Goal: Task Accomplishment & Management: Complete application form

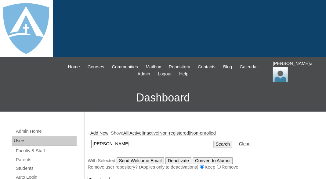
drag, startPoint x: 108, startPoint y: 143, endPoint x: 76, endPoint y: 143, distance: 32.1
click at [91, 143] on input "[PERSON_NAME]" at bounding box center [148, 143] width 115 height 8
type input "[PERSON_NAME]"
click at [213, 140] on input "Search" at bounding box center [222, 143] width 19 height 7
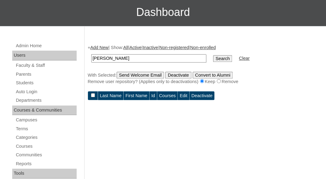
scroll to position [89, 0]
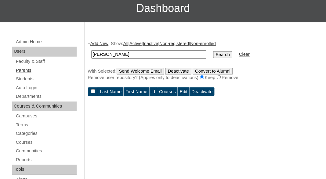
click at [28, 68] on link "Parents" at bounding box center [45, 70] width 61 height 8
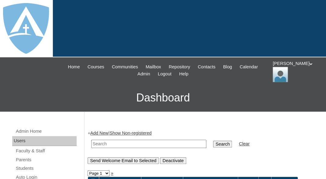
click at [111, 142] on input "text" at bounding box center [148, 143] width 115 height 8
paste input "[PERSON_NAME]"
drag, startPoint x: 108, startPoint y: 143, endPoint x: 77, endPoint y: 142, distance: 30.9
click at [91, 142] on input "[PERSON_NAME]" at bounding box center [148, 143] width 115 height 8
type input "[PERSON_NAME]"
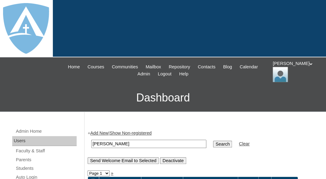
click at [213, 140] on input "Search" at bounding box center [222, 143] width 19 height 7
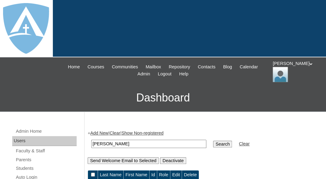
scroll to position [82, 0]
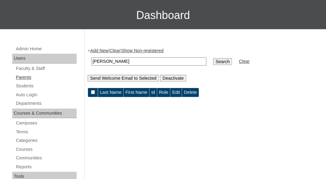
click at [20, 75] on link "Parents" at bounding box center [45, 77] width 61 height 8
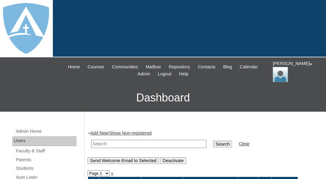
click at [105, 133] on link "Add New" at bounding box center [99, 132] width 18 height 5
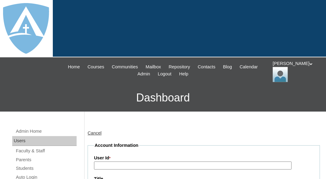
type input "tlambert"
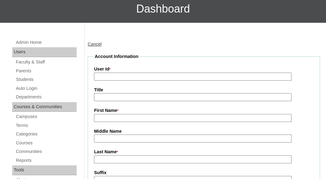
scroll to position [91, 0]
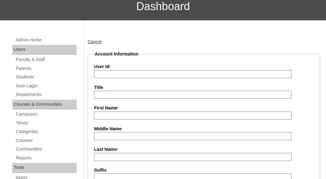
click at [115, 113] on input "First Name *" at bounding box center [193, 115] width 198 height 8
paste input "Simon Goodloe"
drag, startPoint x: 111, startPoint y: 114, endPoint x: 142, endPoint y: 111, distance: 31.0
click at [142, 111] on input "Simon Goodloe" at bounding box center [193, 115] width 198 height 8
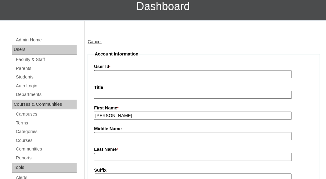
type input "Simon"
click at [128, 159] on input "Last Name *" at bounding box center [193, 157] width 198 height 8
paste input "Goodloe"
type input "Goodloe"
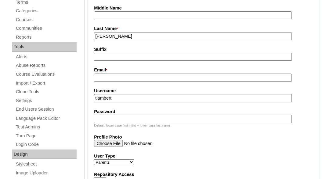
scroll to position [214, 0]
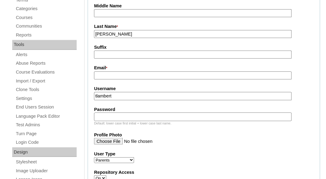
click at [145, 69] on label "Email *" at bounding box center [204, 67] width 220 height 7
click at [145, 71] on input "Email *" at bounding box center [193, 75] width 198 height 8
paste input "simonpaulgoodloe1997@gmail.com"
type input "simonpaulgoodloe1997@gmail.com"
click at [148, 94] on input "tlambert" at bounding box center [193, 96] width 198 height 8
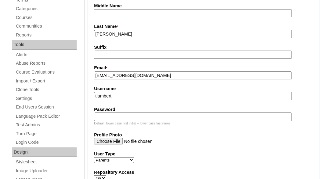
click at [148, 94] on input "tlambert" at bounding box center [193, 96] width 198 height 8
paste input "simonpaulgoodloe1997@gmail.com"
type input "simonpaulgoodloe1997@gmail.com"
click at [144, 111] on label "Password" at bounding box center [204, 109] width 220 height 6
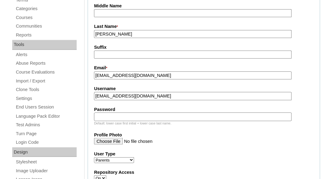
click at [144, 112] on input "Password" at bounding box center [193, 116] width 198 height 8
paste input "simonpaulgoodloe1997@gmail.com"
type input "simonpaulgoodloe1997@gmail.com"
click at [142, 63] on fieldset "Account Information User Id * Title First Name * Simon Middle Name Last Name * …" at bounding box center [204, 122] width 233 height 389
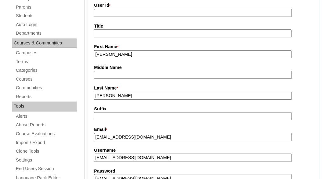
scroll to position [140, 0]
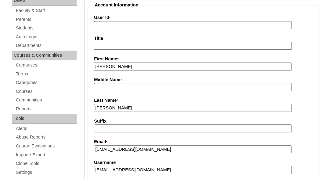
click at [123, 21] on input "User Id *" at bounding box center [193, 25] width 198 height 8
paste input "a7cVT0000000njtYAA"
type input "a7cVT0000000njtYAA"
click at [132, 56] on label "First Name *" at bounding box center [204, 59] width 220 height 7
click at [132, 62] on input "Simon" at bounding box center [193, 66] width 198 height 8
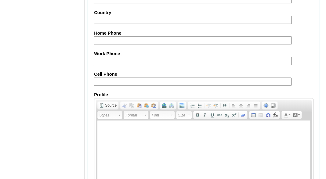
scroll to position [691, 0]
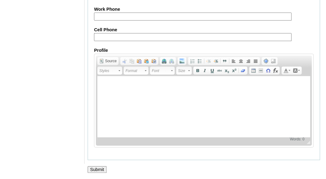
click at [101, 170] on input "Submit" at bounding box center [97, 169] width 19 height 7
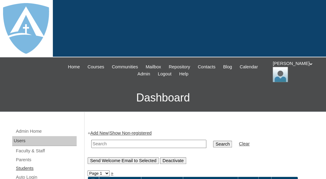
click at [26, 166] on link "Students" at bounding box center [45, 168] width 61 height 8
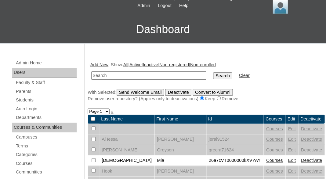
scroll to position [69, 0]
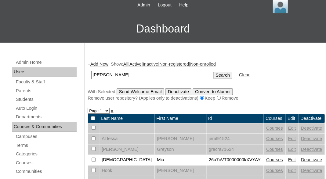
drag, startPoint x: 117, startPoint y: 73, endPoint x: 63, endPoint y: 62, distance: 55.5
click at [91, 71] on input "Kourtlynn Bland" at bounding box center [148, 75] width 115 height 8
type input "[PERSON_NAME]"
click at [213, 72] on input "Search" at bounding box center [222, 75] width 19 height 7
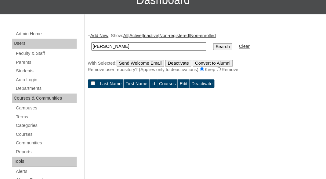
scroll to position [75, 0]
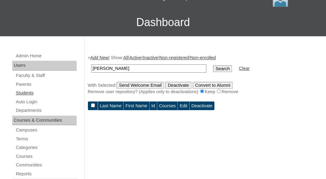
click at [28, 93] on link "Students" at bounding box center [45, 93] width 61 height 8
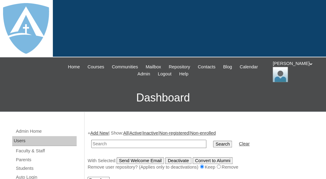
click at [103, 133] on link "Add New" at bounding box center [99, 132] width 18 height 5
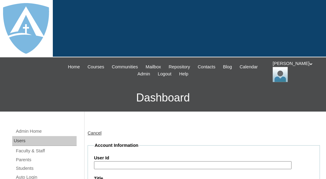
type input "tlambert"
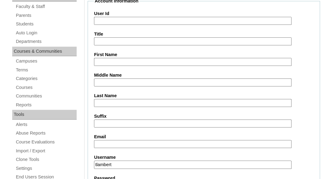
scroll to position [146, 0]
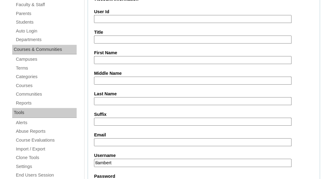
click at [104, 57] on input "First Name" at bounding box center [193, 60] width 198 height 8
paste input "Kourtlynn Bland"
drag, startPoint x: 117, startPoint y: 61, endPoint x: 137, endPoint y: 61, distance: 19.9
click at [137, 61] on input "Kourtlynn Bland" at bounding box center [193, 60] width 198 height 8
type input "Kourtlynn"
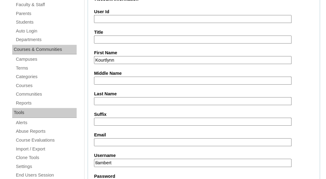
click at [120, 101] on input "Last Name" at bounding box center [193, 101] width 198 height 8
paste input "Bland"
click at [98, 100] on input "Bland" at bounding box center [193, 101] width 198 height 8
type input "Bland"
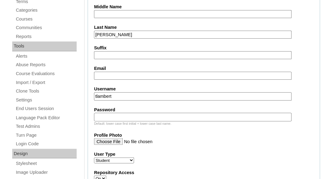
scroll to position [216, 0]
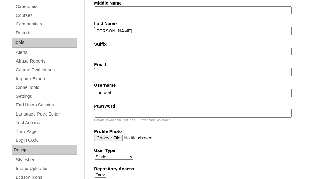
click at [145, 73] on input "Email" at bounding box center [193, 72] width 198 height 8
paste input "simonpaulgoodloe1997@gmail.com"
type input "simonpaulgoodloe1997@gmail.com"
click at [130, 90] on input "tlambert" at bounding box center [193, 92] width 198 height 8
click at [155, 91] on input "tlambert" at bounding box center [193, 92] width 198 height 8
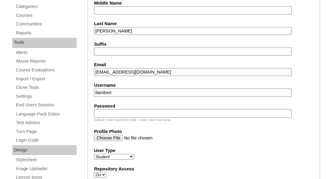
click at [155, 91] on input "tlambert" at bounding box center [193, 92] width 198 height 8
paste input "kourtlynn.bland@enlightiumstudent.com"
type input "kourtlynn.bland@enlightiumstudent.com"
click at [145, 117] on div "Default: lower case first initial + lower case last name." at bounding box center [204, 119] width 220 height 5
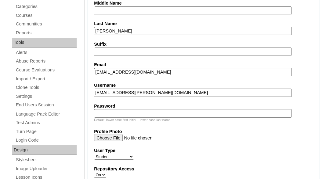
click at [144, 112] on input "Password" at bounding box center [193, 113] width 198 height 8
paste input "kourtlynn.bland@enlightiumstudent.com"
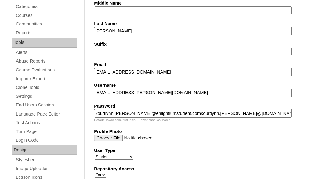
scroll to position [212, 0]
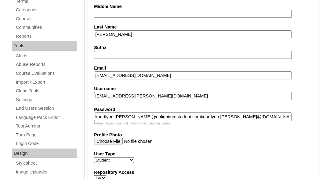
click at [144, 112] on input "kourtlynn.bland@enlightiumstudent.comkourtlynn.bland@enlightiumstudent.com" at bounding box center [193, 116] width 198 height 8
paste input "text"
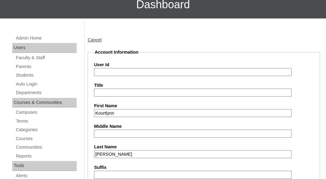
scroll to position [87, 0]
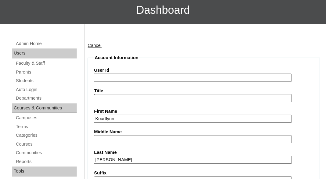
type input "kourtlynn.bland@enlightiumstudent.com"
click at [127, 76] on input "User Id" at bounding box center [193, 77] width 198 height 8
paste input "kourtlynn.bland@enlightiumstudent.com"
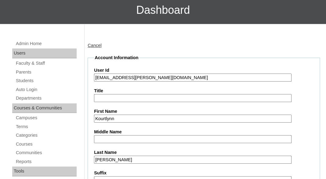
type input "26kourtlynn.bland@enlightiumstudent.com"
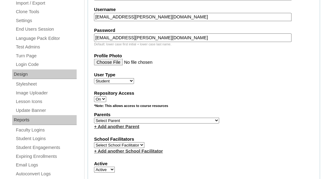
scroll to position [299, 0]
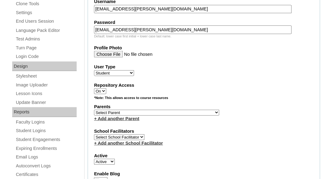
click at [94, 109] on select "Select Parent Abbas, Tahani Garcia, Rosa Kaneko, Chad Labourdette, Jessica Nich…" at bounding box center [156, 112] width 125 height 6
click option "Goodley, Kaysalen" at bounding box center [0, 0] width 0 height 0
click at [94, 109] on select "Select Parent Abbas, Tahani Garcia, Rosa Kaneko, Chad Labourdette, Jessica Nich…" at bounding box center [156, 112] width 125 height 6
select select "101511"
click option "Goodloe, Simon" at bounding box center [0, 0] width 0 height 0
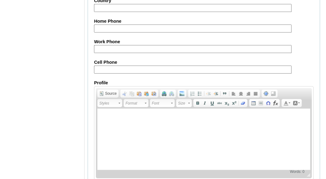
scroll to position [800, 0]
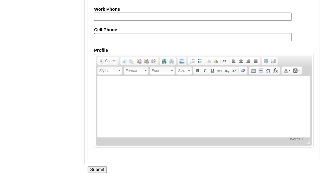
click at [98, 166] on input "Submit" at bounding box center [97, 169] width 19 height 7
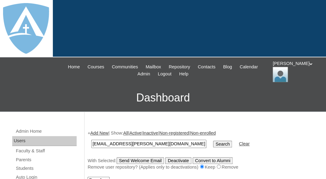
type input "[EMAIL_ADDRESS][PERSON_NAME][DOMAIN_NAME]"
click at [213, 140] on input "Search" at bounding box center [222, 143] width 19 height 7
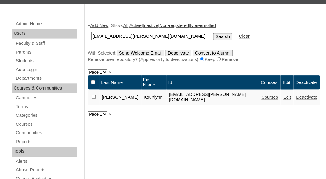
scroll to position [123, 0]
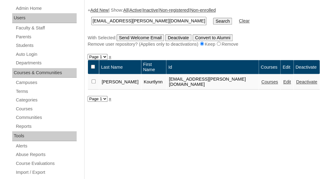
click at [265, 80] on link "Courses" at bounding box center [270, 81] width 17 height 5
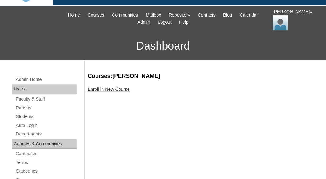
scroll to position [67, 0]
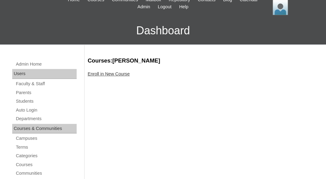
click at [117, 74] on link "Enroll in New Course" at bounding box center [109, 73] width 42 height 5
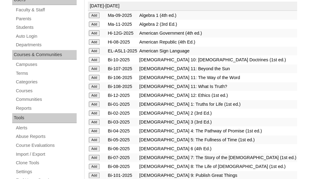
scroll to position [150, 0]
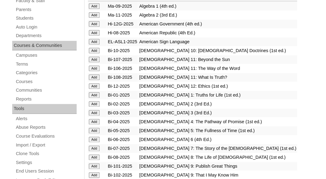
click at [93, 9] on input "Add" at bounding box center [94, 6] width 11 height 6
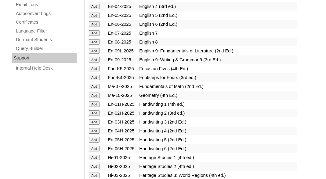
scroll to position [454, 0]
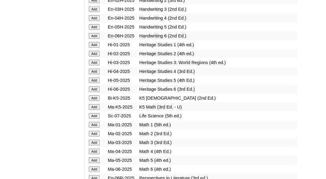
scroll to position [564, 0]
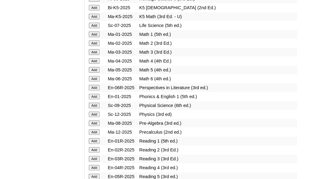
scroll to position [657, 0]
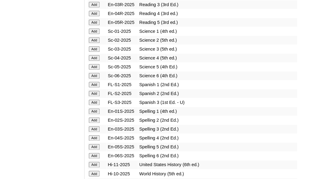
scroll to position [808, 0]
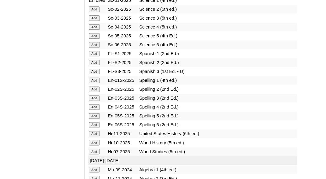
scroll to position [842, 0]
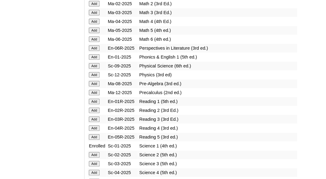
scroll to position [697, 0]
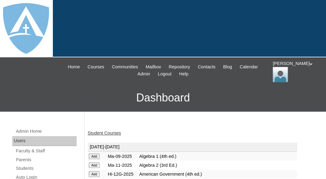
click at [109, 130] on link "Student Courses" at bounding box center [104, 132] width 33 height 5
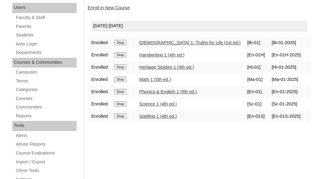
scroll to position [136, 0]
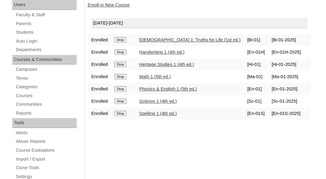
click at [117, 4] on link "Enroll in New Course" at bounding box center [109, 4] width 42 height 5
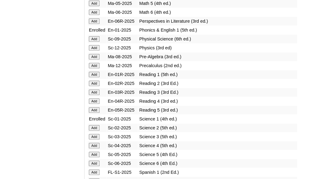
scroll to position [720, 0]
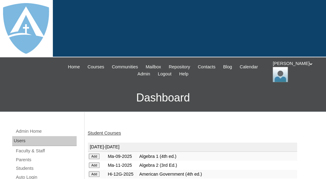
click at [104, 132] on link "Student Courses" at bounding box center [104, 132] width 33 height 5
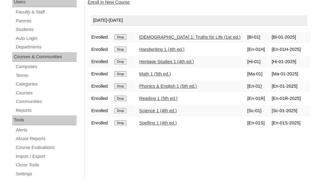
scroll to position [141, 0]
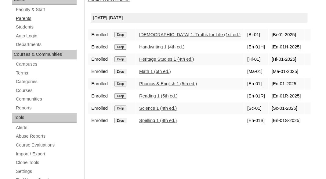
click at [22, 16] on link "Parents" at bounding box center [45, 19] width 61 height 8
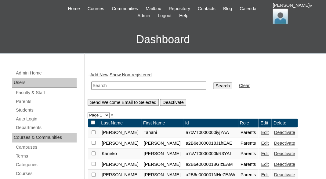
scroll to position [60, 0]
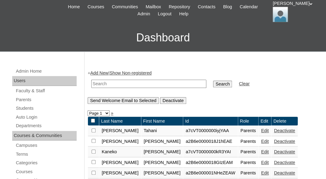
click at [127, 84] on input "text" at bounding box center [148, 83] width 115 height 8
paste input "Jessica Quinones"
drag, startPoint x: 110, startPoint y: 82, endPoint x: 65, endPoint y: 82, distance: 44.3
click at [91, 82] on input "Jessica Quinones" at bounding box center [148, 83] width 115 height 8
type input "[PERSON_NAME]"
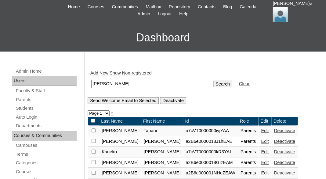
click at [213, 80] on input "Search" at bounding box center [222, 83] width 19 height 7
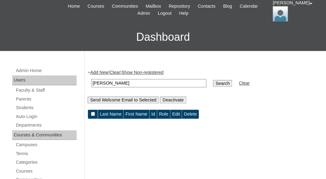
scroll to position [62, 0]
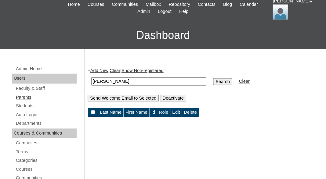
click at [29, 95] on link "Parents" at bounding box center [45, 97] width 61 height 8
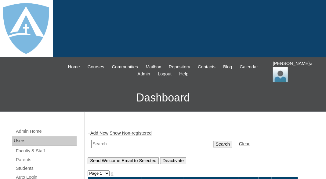
click at [96, 132] on link "Add New" at bounding box center [99, 132] width 18 height 5
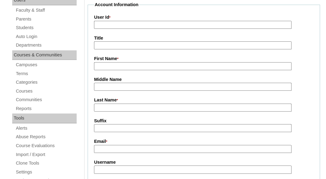
scroll to position [144, 0]
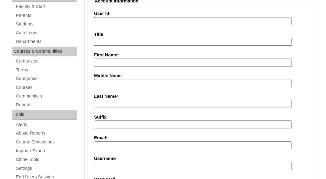
click at [112, 60] on input "First Name *" at bounding box center [193, 62] width 198 height 8
paste input "Jessica Quinones"
drag, startPoint x: 113, startPoint y: 60, endPoint x: 169, endPoint y: 64, distance: 56.4
click at [169, 64] on input "Jessica Quinones" at bounding box center [193, 62] width 198 height 8
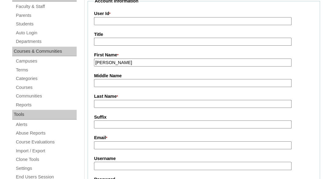
type input "Jessica"
click at [145, 102] on input "Last Name *" at bounding box center [193, 104] width 198 height 8
paste input "[PERSON_NAME]"
type input "[PERSON_NAME]"
click at [132, 122] on input "Suffix" at bounding box center [193, 124] width 198 height 8
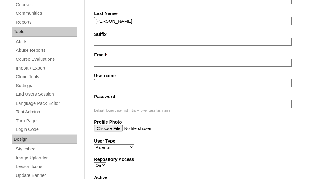
scroll to position [258, 0]
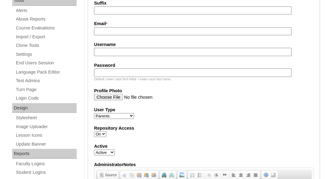
click at [120, 29] on input "Email *" at bounding box center [193, 31] width 198 height 8
paste input "jbwarner6@yahoo.com"
type input "jbwarner6@yahoo.com"
click at [117, 57] on fieldset "Account Information User Id * Title First Name * Jessica Middle Name Last Name …" at bounding box center [204, 78] width 233 height 389
click at [117, 50] on input "Username" at bounding box center [193, 52] width 198 height 8
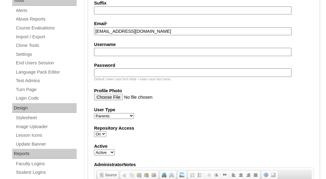
paste input "jbwarner6@yahoo.com"
type input "jbwarner6@yahoo.com"
click at [113, 74] on input "Password" at bounding box center [193, 72] width 198 height 8
paste input "jbwarner6@yahoo.com"
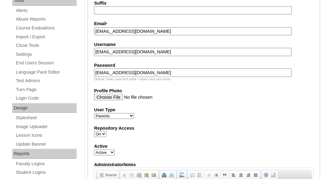
type input "jbwarner6@yahoo.com"
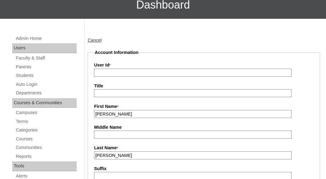
scroll to position [93, 0]
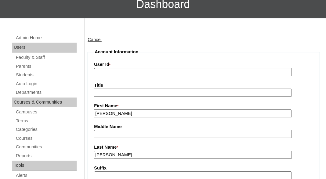
click at [159, 70] on input "User Id *" at bounding box center [193, 72] width 198 height 8
paste input "a7cVT0000000nlVYAQ"
type input "a7cVT0000000nlVYAQ"
click at [154, 86] on label "Title" at bounding box center [204, 85] width 220 height 6
click at [154, 88] on input "Title" at bounding box center [193, 92] width 198 height 8
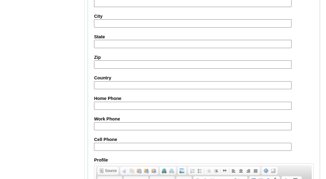
scroll to position [691, 0]
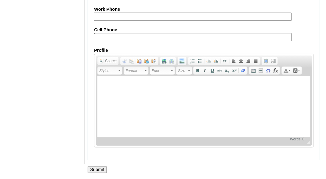
click at [98, 167] on input "Submit" at bounding box center [97, 169] width 19 height 7
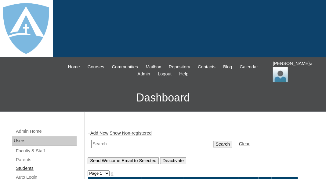
click at [28, 165] on link "Students" at bounding box center [45, 168] width 61 height 8
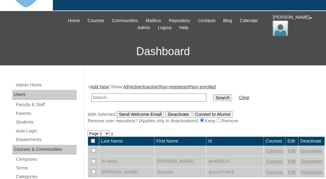
scroll to position [97, 0]
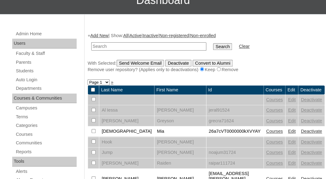
click at [93, 44] on input "text" at bounding box center [148, 46] width 115 height 8
drag, startPoint x: 107, startPoint y: 45, endPoint x: 74, endPoint y: 42, distance: 33.8
click at [91, 42] on input "[PERSON_NAME]" at bounding box center [148, 46] width 115 height 8
type input "[PERSON_NAME]"
click at [213, 43] on input "Search" at bounding box center [222, 46] width 19 height 7
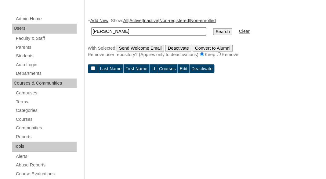
scroll to position [98, 0]
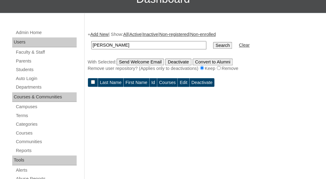
click at [99, 32] on link "Add New" at bounding box center [99, 34] width 18 height 5
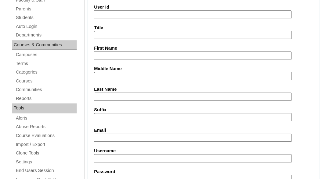
scroll to position [156, 0]
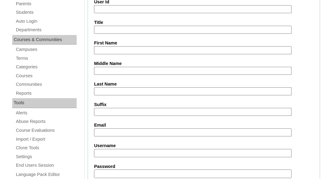
click at [108, 48] on input "First Name" at bounding box center [193, 50] width 198 height 8
paste input "Ulises Quinones"
drag, startPoint x: 109, startPoint y: 48, endPoint x: 156, endPoint y: 50, distance: 46.2
click at [156, 50] on input "Ulises Quinones" at bounding box center [193, 50] width 198 height 8
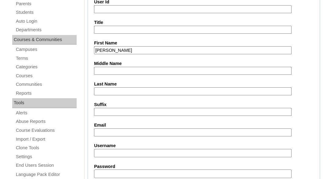
type input "[PERSON_NAME]"
click at [133, 91] on input "Last Name" at bounding box center [193, 91] width 198 height 8
paste input "Quinones"
type input "Quinones"
click at [130, 108] on input "Suffix" at bounding box center [193, 112] width 198 height 8
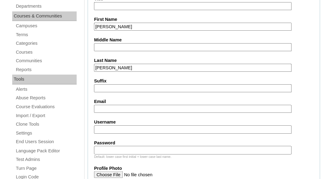
scroll to position [189, 0]
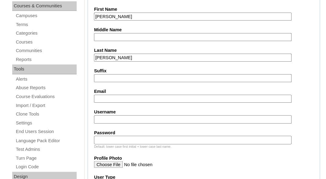
click at [130, 100] on input "Email" at bounding box center [193, 98] width 198 height 8
paste input "jbwarner6@yahoo.com"
type input "jbwarner6@yahoo.com"
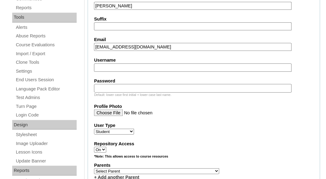
scroll to position [249, 0]
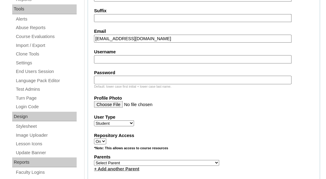
click at [165, 55] on input "Username" at bounding box center [193, 59] width 198 height 8
paste input "ulises.quinones@enlightiumstudent.com"
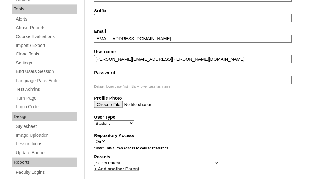
type input "ulises.quinones@enlightiumstudent.com"
click at [159, 79] on input "Password" at bounding box center [193, 80] width 198 height 8
paste input "ulises.quinones@enlightiumstudent.com"
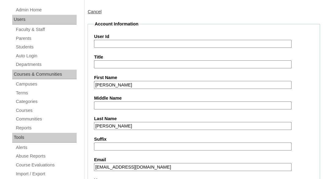
scroll to position [119, 0]
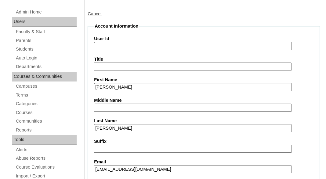
type input "ulises.quinones@enlightiumstudent.com"
click at [136, 46] on input "User Id" at bounding box center [193, 46] width 198 height 8
paste input "ulises.quinones@enlightiumstudent.com"
type input "26ulises.quinones@enlightiumstudent.com"
click at [137, 62] on input "Title" at bounding box center [193, 66] width 198 height 8
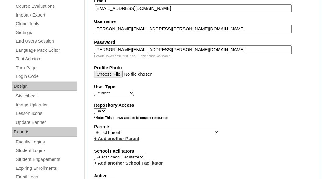
scroll to position [280, 0]
click at [94, 129] on select "Select Parent Abbas, Tahani Garcia, Rosa Kaneko, Chad Labourdette, Jessica Nich…" at bounding box center [156, 132] width 125 height 6
select select "101513"
click option "Quinones, Jessica" at bounding box center [0, 0] width 0 height 0
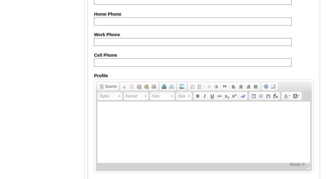
scroll to position [800, 0]
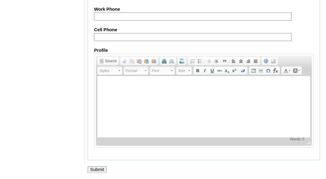
click at [98, 169] on input "Submit" at bounding box center [97, 169] width 19 height 7
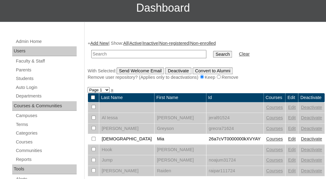
scroll to position [91, 0]
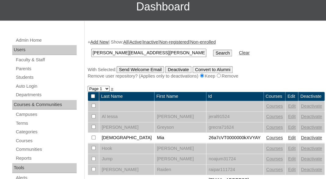
type input "[PERSON_NAME][EMAIL_ADDRESS][PERSON_NAME][DOMAIN_NAME]"
click at [213, 50] on input "Search" at bounding box center [222, 53] width 19 height 7
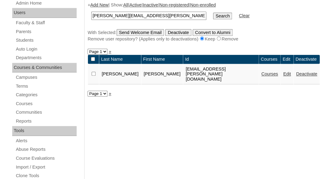
scroll to position [129, 0]
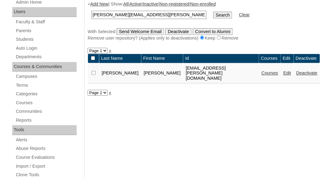
click at [262, 73] on link "Courses" at bounding box center [270, 72] width 17 height 5
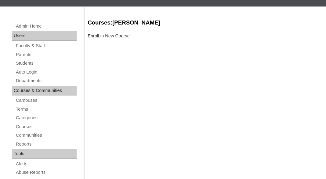
scroll to position [125, 0]
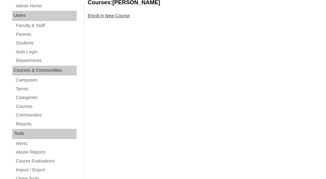
click at [109, 16] on link "Enroll in New Course" at bounding box center [109, 15] width 42 height 5
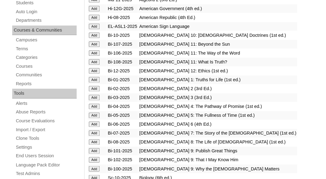
scroll to position [165, 0]
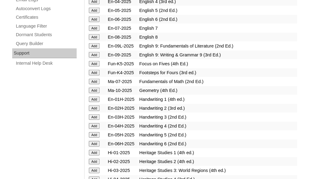
scroll to position [461, 0]
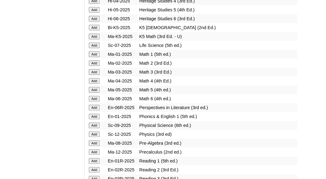
scroll to position [654, 0]
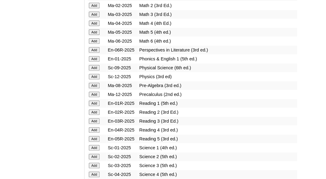
scroll to position [692, 0]
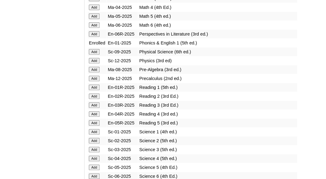
scroll to position [709, 0]
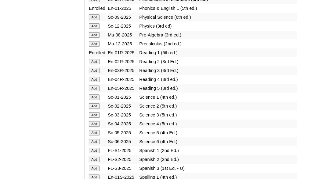
scroll to position [791, 0]
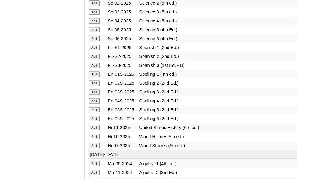
scroll to position [852, 0]
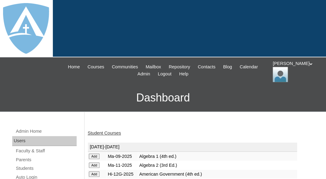
click at [101, 133] on link "Student Courses" at bounding box center [104, 132] width 33 height 5
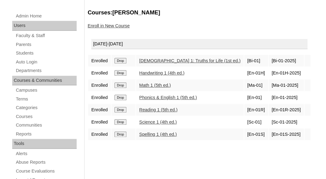
scroll to position [107, 0]
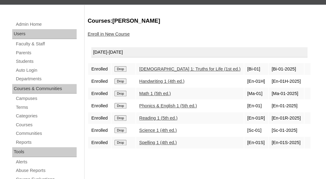
click at [116, 34] on link "Enroll in New Course" at bounding box center [109, 33] width 42 height 5
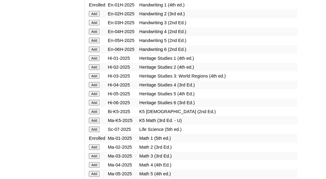
scroll to position [552, 0]
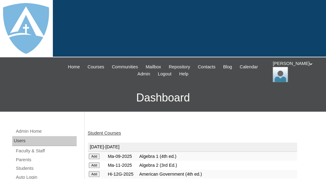
click at [98, 133] on link "Student Courses" at bounding box center [104, 132] width 33 height 5
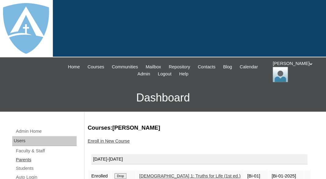
click at [26, 158] on link "Parents" at bounding box center [45, 160] width 61 height 8
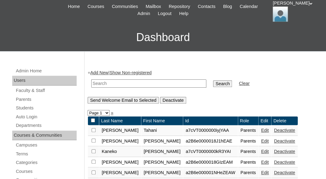
scroll to position [80, 0]
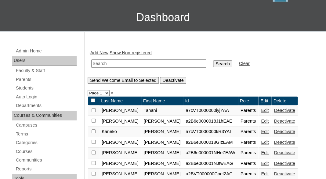
click at [98, 61] on input "text" at bounding box center [148, 63] width 115 height 8
paste input "Latticha Green"
drag, startPoint x: 114, startPoint y: 62, endPoint x: 71, endPoint y: 57, distance: 42.8
click at [91, 59] on input "Latticha Green" at bounding box center [148, 63] width 115 height 8
type input "Green"
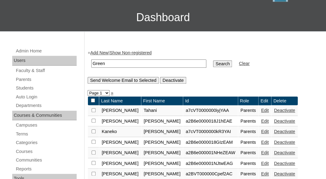
click at [213, 60] on input "Search" at bounding box center [222, 63] width 19 height 7
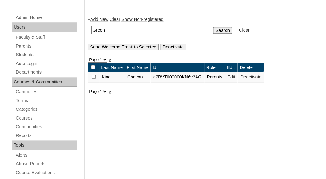
scroll to position [127, 0]
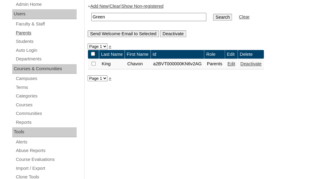
click at [24, 31] on link "Parents" at bounding box center [45, 33] width 61 height 8
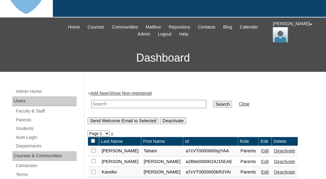
scroll to position [48, 0]
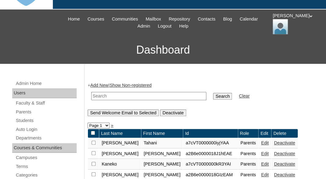
click at [119, 92] on input "text" at bounding box center [148, 96] width 115 height 8
paste input "Latticha Green"
type input "Latticha Green"
click at [105, 88] on table "Latticha Green Search Clear" at bounding box center [171, 96] width 166 height 16
click at [104, 83] on link "Add New" at bounding box center [99, 85] width 18 height 5
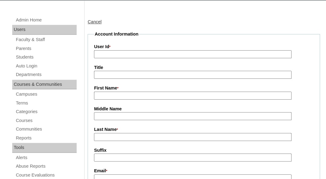
scroll to position [152, 0]
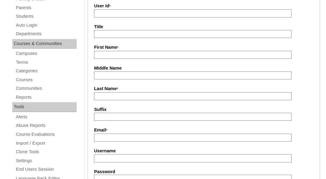
click at [109, 52] on input "First Name *" at bounding box center [193, 55] width 198 height 8
paste input "Latticha Green"
drag, startPoint x: 115, startPoint y: 53, endPoint x: 154, endPoint y: 51, distance: 38.9
click at [154, 51] on input "Latticha Green" at bounding box center [193, 55] width 198 height 8
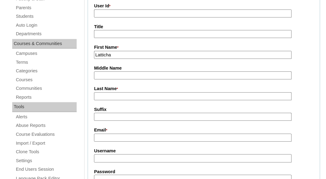
type input "Latticha"
click at [133, 94] on input "Last Name *" at bounding box center [193, 96] width 198 height 8
paste input "Green"
type input "Green"
click at [122, 114] on input "Suffix" at bounding box center [193, 116] width 198 height 8
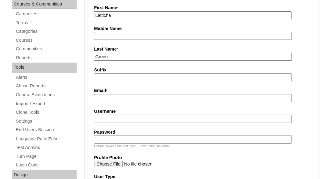
scroll to position [215, 0]
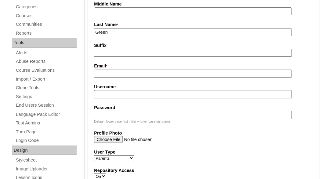
click at [160, 71] on input "Email *" at bounding box center [193, 73] width 198 height 8
paste input "latticha.green5623@gmail.com"
type input "latticha.green5623@gmail.com"
click at [153, 94] on input "Username" at bounding box center [193, 94] width 198 height 8
paste input "latticha.green5623@gmail.com"
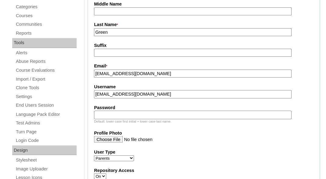
type input "latticha.green5623@gmail.com"
click at [142, 114] on input "Password" at bounding box center [193, 114] width 198 height 8
paste input "latticha.green5623@gmail.com"
type input "latticha.green5623@gmail.com"
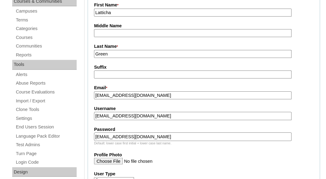
scroll to position [138, 0]
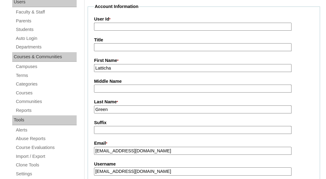
click at [145, 25] on input "User Id *" at bounding box center [193, 27] width 198 height 8
paste input "a7cVT0000000nvBYAQ"
type input "a7cVT0000000nvBYAQ"
click at [145, 45] on input "Title" at bounding box center [193, 47] width 198 height 8
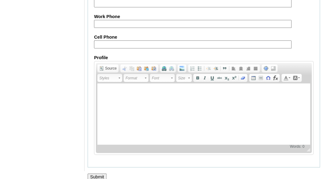
scroll to position [691, 0]
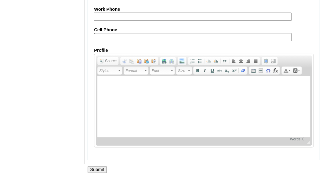
click at [98, 170] on input "Submit" at bounding box center [97, 169] width 19 height 7
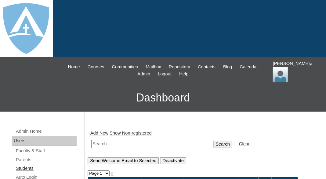
click at [27, 166] on link "Students" at bounding box center [45, 168] width 61 height 8
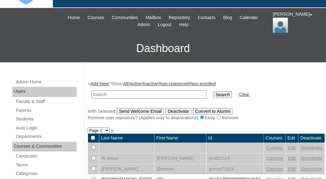
scroll to position [71, 0]
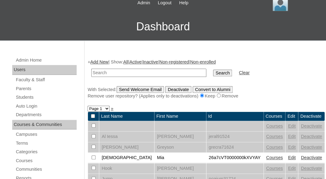
click at [100, 60] on link "Add New" at bounding box center [99, 61] width 18 height 5
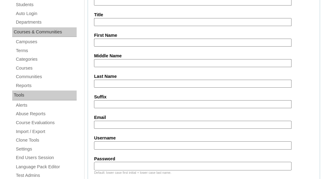
scroll to position [165, 0]
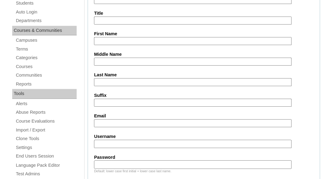
click at [107, 38] on input "First Name" at bounding box center [193, 41] width 198 height 8
paste input "Rosielee Green"
drag, startPoint x: 117, startPoint y: 40, endPoint x: 153, endPoint y: 39, distance: 36.1
click at [153, 39] on input "Rosielee Green" at bounding box center [193, 41] width 198 height 8
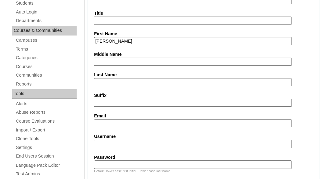
type input "Rosielee"
click at [128, 78] on input "Last Name" at bounding box center [193, 82] width 198 height 8
paste input "Green"
type input "Green"
click at [125, 104] on input "Suffix" at bounding box center [193, 102] width 198 height 8
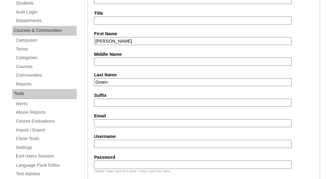
click at [113, 119] on input "Email" at bounding box center [193, 123] width 198 height 8
paste input "latticha.green5623@gmail.com"
type input "latticha.green5623@gmail.com"
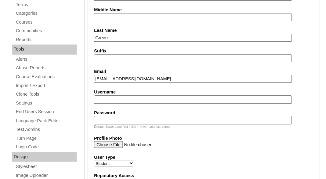
scroll to position [223, 0]
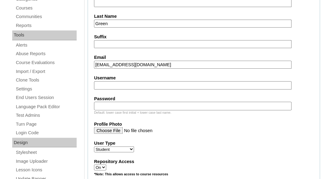
click at [116, 82] on input "Username" at bounding box center [193, 85] width 198 height 8
paste input "rosielee.green@enlightiumstudent.com"
type input "rosielee.green@enlightiumstudent.com"
click at [113, 106] on input "Password" at bounding box center [193, 105] width 198 height 8
paste input "rosielee.green@enlightiumstudent.com"
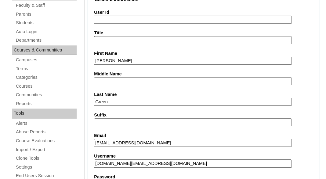
scroll to position [111, 0]
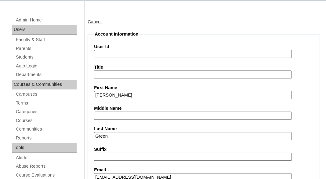
type input "rosielee.green@enlightiumstudent.com"
click at [104, 52] on input "User Id" at bounding box center [193, 54] width 198 height 8
paste input "rosielee.green@enlightiumstudent.com"
type input "26rosielee.green@enlightiumstudent.com"
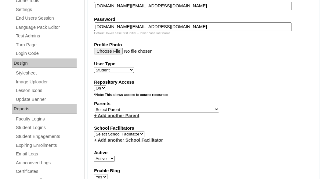
scroll to position [306, 0]
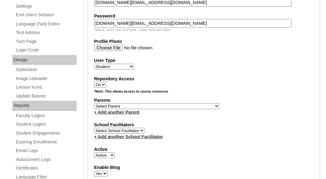
click at [118, 103] on label "Parents" at bounding box center [204, 100] width 220 height 6
click at [94, 103] on select "Select Parent Abbas, Tahani Garcia, Rosa Kaneko, Chad Labourdette, Jessica Nich…" at bounding box center [156, 106] width 125 height 6
select select "101515"
click option "Green, Latticha" at bounding box center [0, 0] width 0 height 0
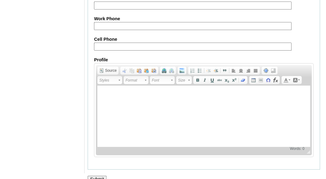
scroll to position [800, 0]
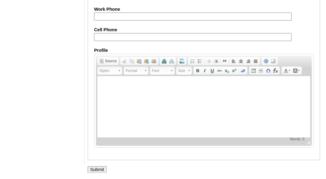
click at [97, 168] on input "Submit" at bounding box center [97, 169] width 19 height 7
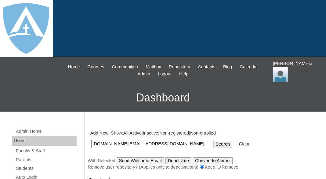
type input "rosielee.green@enlightiumstudent.com"
click at [213, 140] on input "Search" at bounding box center [222, 143] width 19 height 7
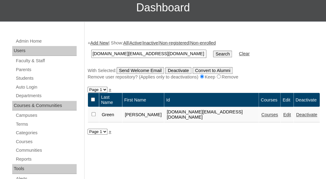
scroll to position [92, 0]
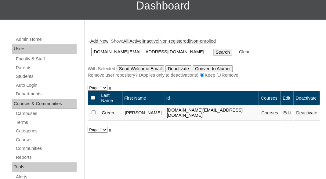
click at [262, 110] on link "Courses" at bounding box center [270, 112] width 17 height 5
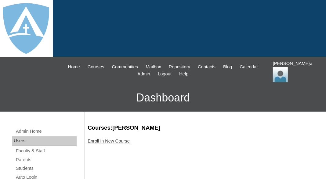
click at [106, 142] on div "Enroll in New Course" at bounding box center [204, 141] width 233 height 6
click at [108, 138] on link "Enroll in New Course" at bounding box center [109, 140] width 42 height 5
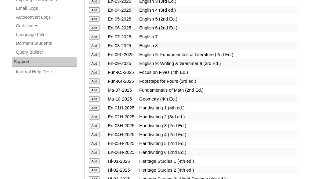
scroll to position [499, 0]
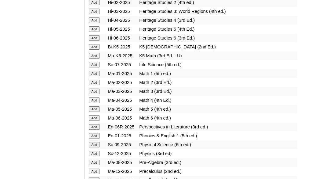
scroll to position [620, 0]
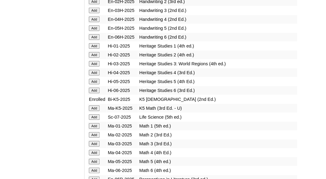
scroll to position [584, 0]
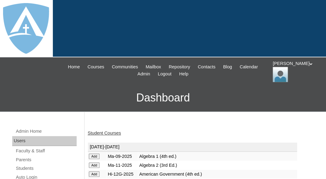
click at [99, 131] on link "Student Courses" at bounding box center [104, 132] width 33 height 5
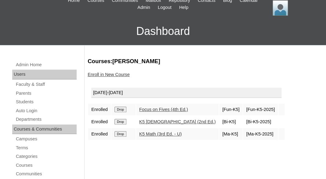
scroll to position [105, 0]
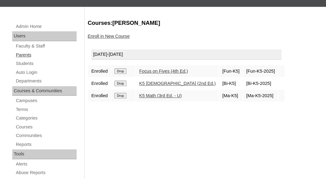
click at [24, 52] on link "Parents" at bounding box center [45, 55] width 61 height 8
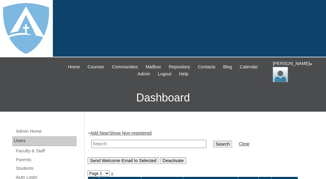
click at [101, 141] on input "text" at bounding box center [148, 143] width 115 height 8
paste input "Leomar Almeida"
drag, startPoint x: 111, startPoint y: 143, endPoint x: 161, endPoint y: 144, distance: 49.5
click at [161, 144] on input "Leomar Almeida" at bounding box center [148, 143] width 115 height 8
type input "Leomar"
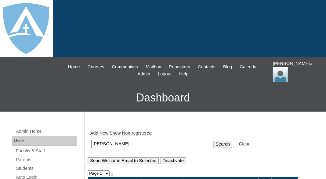
click at [213, 140] on input "Search" at bounding box center [222, 143] width 19 height 7
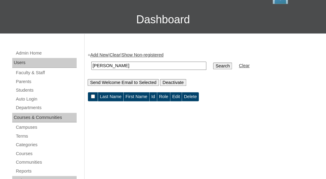
scroll to position [80, 0]
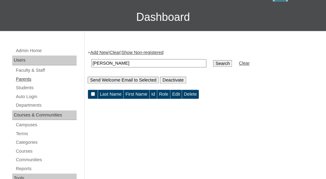
click at [20, 78] on link "Parents" at bounding box center [45, 79] width 61 height 8
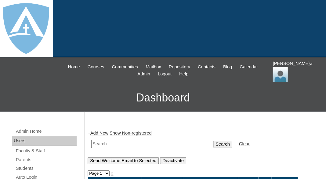
click at [104, 131] on link "Add New" at bounding box center [99, 132] width 18 height 5
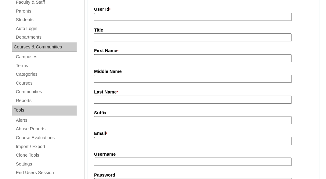
scroll to position [174, 0]
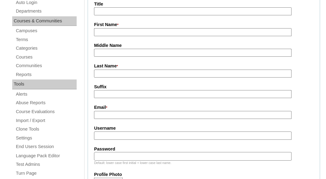
click at [109, 28] on input "First Name *" at bounding box center [193, 32] width 198 height 8
paste input "Leomar Almeida"
drag, startPoint x: 113, startPoint y: 32, endPoint x: 157, endPoint y: 33, distance: 43.4
click at [157, 33] on input "Leomar Almeida" at bounding box center [193, 32] width 198 height 8
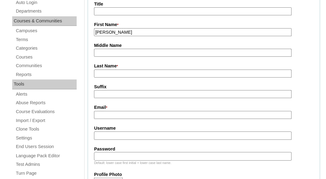
type input "Leomar"
click at [125, 68] on label "Last Name *" at bounding box center [204, 66] width 220 height 7
click at [125, 69] on input "Last Name *" at bounding box center [193, 73] width 198 height 8
paste input "Almeida"
type input "Almeida"
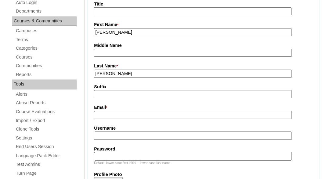
click at [118, 94] on input "Suffix" at bounding box center [193, 94] width 198 height 8
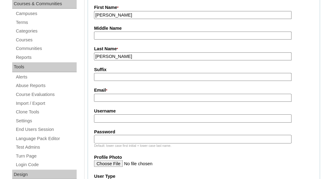
click at [133, 97] on input "Email *" at bounding box center [193, 98] width 198 height 8
paste input "almeida_filho2222@outlook.com"
type input "almeida_filho2222@outlook.com"
click at [126, 115] on input "Username" at bounding box center [193, 118] width 198 height 8
paste input "almeida_filho2222@outlook.com"
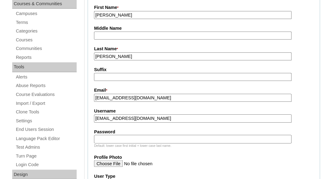
type input "almeida_filho2222@outlook.com"
click at [116, 140] on input "Password" at bounding box center [193, 138] width 198 height 8
paste input "almeida_filho2222@outlook.com"
type input "almeida_filho2222@outlook.com"
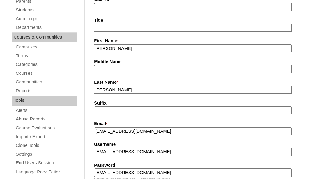
scroll to position [134, 0]
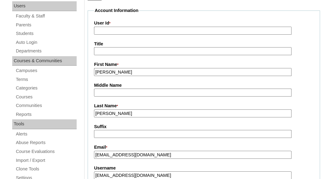
click at [133, 27] on input "User Id *" at bounding box center [193, 31] width 198 height 8
paste input "a7cVT0000000o3FYAQ"
type input "a7cVT0000000o3FYAQ"
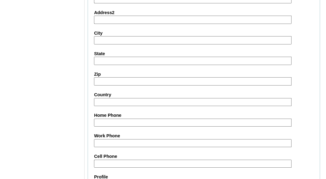
scroll to position [691, 0]
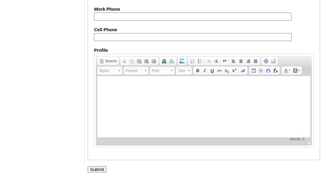
click at [97, 167] on input "Submit" at bounding box center [97, 169] width 19 height 7
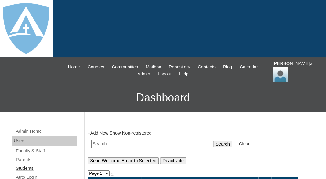
click at [29, 164] on link "Students" at bounding box center [45, 168] width 61 height 8
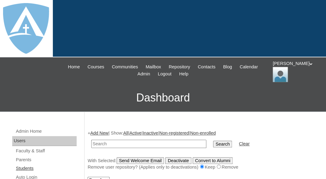
click at [25, 167] on link "Students" at bounding box center [45, 168] width 61 height 8
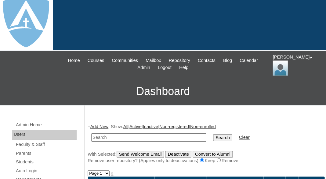
scroll to position [78, 0]
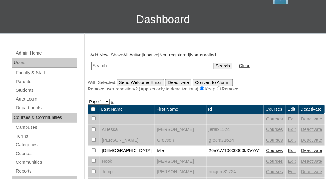
click at [99, 54] on link "Add New" at bounding box center [99, 54] width 18 height 5
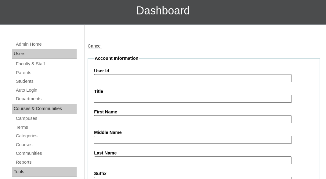
scroll to position [124, 0]
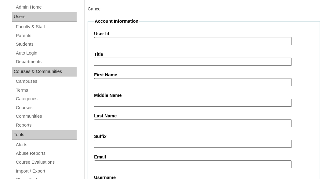
click at [112, 79] on input "First Name" at bounding box center [193, 82] width 198 height 8
paste input "Davy Almeida"
drag, startPoint x: 108, startPoint y: 80, endPoint x: 157, endPoint y: 80, distance: 48.6
click at [157, 80] on input "Davy Almeida" at bounding box center [193, 82] width 198 height 8
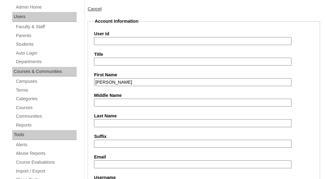
type input "[PERSON_NAME]"
click at [130, 117] on label "Last Name" at bounding box center [204, 115] width 220 height 6
click at [130, 119] on input "Last Name" at bounding box center [193, 123] width 198 height 8
paste input "Almeida"
type input "Almeida"
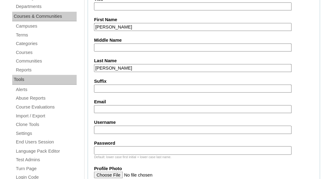
scroll to position [196, 0]
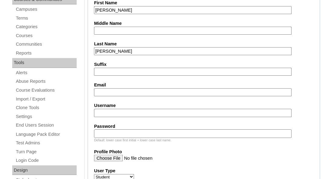
click at [152, 91] on input "Email" at bounding box center [193, 92] width 198 height 8
paste input "almeida_filho2222@outlook.com"
type input "almeida_filho2222@outlook.com"
click at [139, 112] on input "Username" at bounding box center [193, 113] width 198 height 8
paste input "davy.almeida@enlightiumstudent.com"
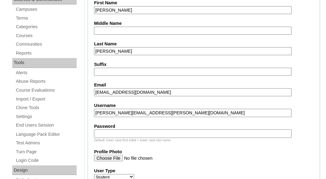
type input "davy.almeida@enlightiumstudent.com"
click at [136, 129] on input "Password" at bounding box center [193, 133] width 198 height 8
paste input "davy.almeida@enlightiumstudent.com"
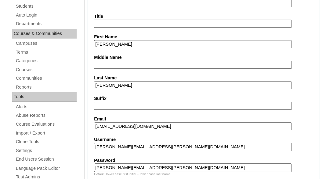
scroll to position [128, 0]
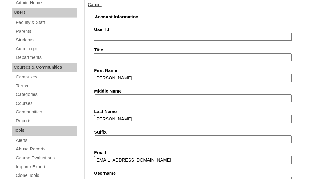
type input "davy.almeida@enlightiumstudent.com"
click at [121, 31] on label "User Id" at bounding box center [204, 29] width 220 height 6
click at [121, 33] on input "User Id" at bounding box center [193, 37] width 198 height 8
paste input "davy.almeida@enlightiumstudent.com"
type input "26davy.almeida@enlightiumstudent.com"
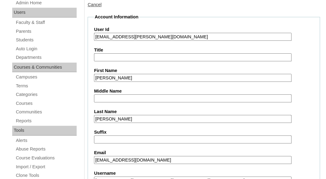
click at [119, 47] on label "Title" at bounding box center [204, 50] width 220 height 6
click at [119, 53] on input "Title" at bounding box center [193, 57] width 198 height 8
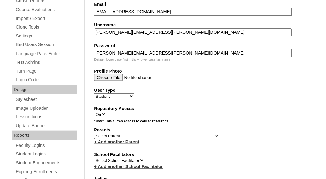
scroll to position [276, 0]
click at [94, 132] on select "Select Parent Abbas, Tahani Garcia, Rosa Kaneko, Chad Labourdette, Jessica Nich…" at bounding box center [156, 135] width 125 height 6
select select "101517"
click option "Almeida, Leomar" at bounding box center [0, 0] width 0 height 0
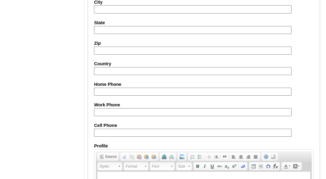
scroll to position [800, 0]
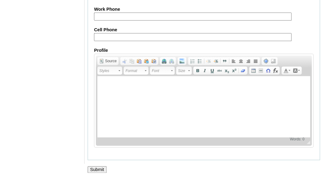
click at [95, 166] on input "Submit" at bounding box center [97, 169] width 19 height 7
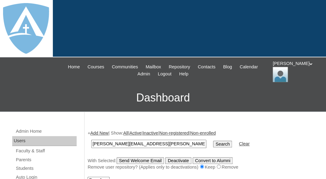
type input "[PERSON_NAME][EMAIL_ADDRESS][PERSON_NAME][DOMAIN_NAME]"
click at [213, 140] on input "Search" at bounding box center [222, 143] width 19 height 7
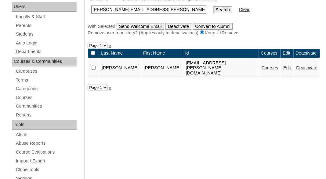
scroll to position [151, 0]
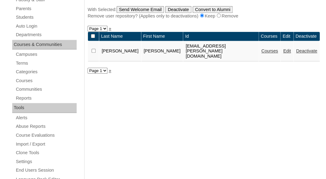
click at [262, 48] on link "Courses" at bounding box center [270, 50] width 17 height 5
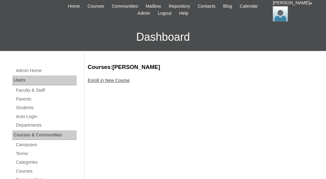
scroll to position [76, 0]
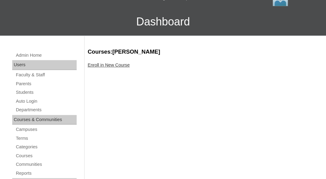
click at [125, 66] on link "Enroll in New Course" at bounding box center [109, 64] width 42 height 5
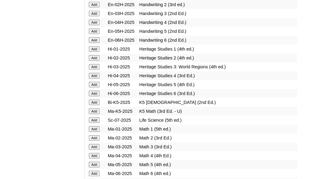
scroll to position [567, 0]
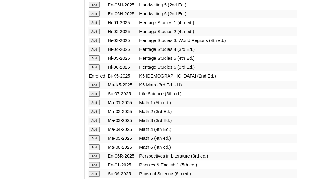
scroll to position [606, 0]
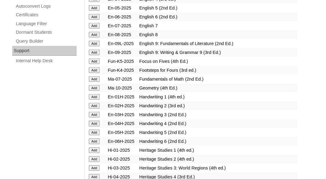
scroll to position [482, 0]
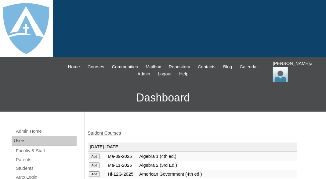
click at [111, 132] on link "Student Courses" at bounding box center [104, 132] width 33 height 5
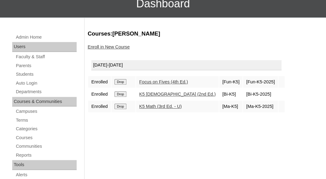
scroll to position [94, 0]
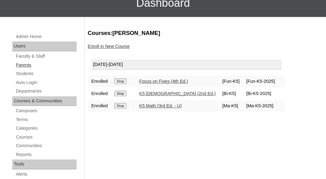
click at [24, 63] on link "Parents" at bounding box center [45, 65] width 61 height 8
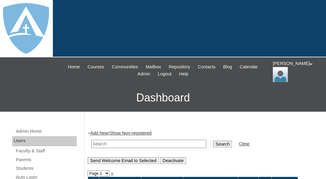
click at [100, 142] on input "text" at bounding box center [148, 143] width 115 height 8
paste input "Deborah Robinson"
drag, startPoint x: 113, startPoint y: 142, endPoint x: 76, endPoint y: 139, distance: 37.1
click at [91, 139] on input "Deborah Robinson" at bounding box center [148, 143] width 115 height 8
type input "Robinson"
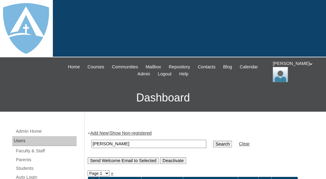
click at [213, 140] on input "Search" at bounding box center [222, 143] width 19 height 7
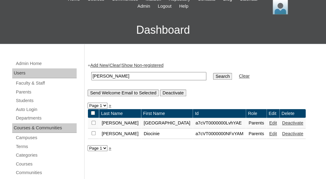
scroll to position [111, 0]
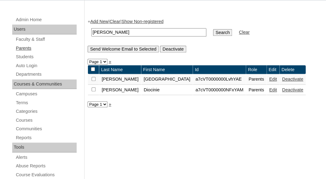
click at [22, 47] on link "Parents" at bounding box center [45, 48] width 61 height 8
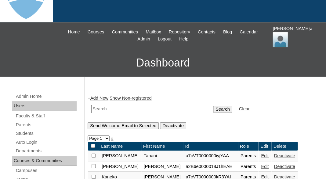
scroll to position [46, 0]
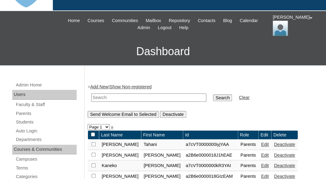
click at [105, 84] on link "Add New" at bounding box center [99, 86] width 18 height 5
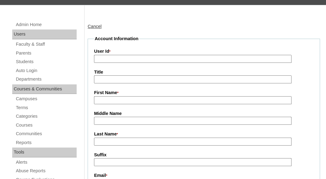
click at [117, 98] on input "First Name *" at bounding box center [193, 100] width 198 height 8
paste input "Deborah Robinson"
drag, startPoint x: 116, startPoint y: 98, endPoint x: 146, endPoint y: 100, distance: 29.7
click at [146, 100] on input "Deborah Robinson" at bounding box center [193, 100] width 198 height 8
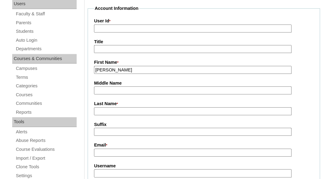
scroll to position [138, 0]
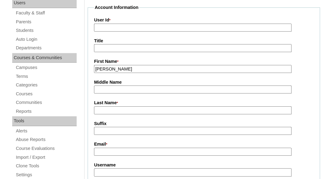
type input "Deborah"
click at [108, 107] on input "Last Name *" at bounding box center [193, 110] width 198 height 8
paste input "[PERSON_NAME]"
type input "Robinson"
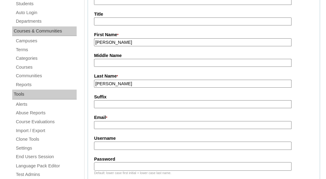
scroll to position [181, 0]
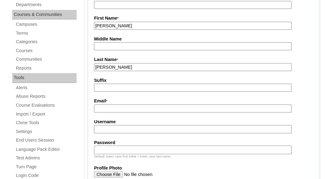
click at [159, 107] on input "Email *" at bounding box center [193, 108] width 198 height 8
paste input "deblee2700@yahoo.com"
type input "deblee2700@yahoo.com"
click at [149, 130] on input "Username" at bounding box center [193, 129] width 198 height 8
paste input "deblee2700@yahoo.com"
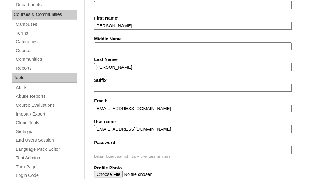
type input "deblee2700@yahoo.com"
click at [138, 148] on input "Password" at bounding box center [193, 149] width 198 height 8
paste input "deblee2700@yahoo.com"
type input "deblee2700@yahoo.com"
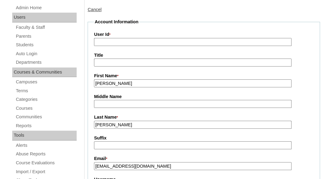
scroll to position [109, 0]
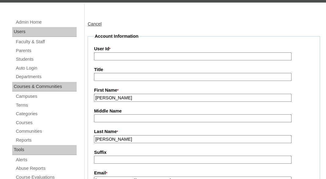
click at [134, 57] on input "User Id *" at bounding box center [193, 56] width 198 height 8
paste input "a7cVT0000000o4rYAA"
type input "a7cVT0000000o4rYAA"
click at [132, 76] on input "Title" at bounding box center [193, 77] width 198 height 8
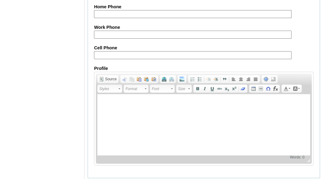
scroll to position [691, 0]
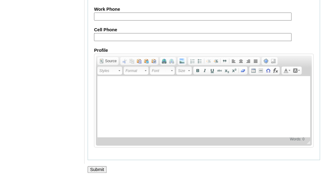
click at [95, 167] on input "Submit" at bounding box center [97, 169] width 19 height 7
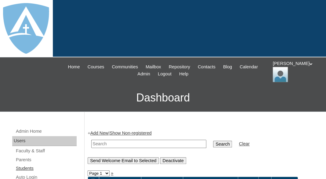
click at [23, 166] on link "Students" at bounding box center [45, 168] width 61 height 8
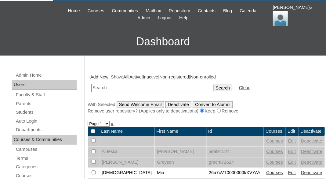
scroll to position [67, 0]
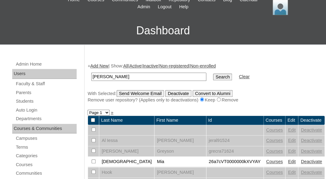
type input "[PERSON_NAME]"
click at [101, 63] on link "Add New" at bounding box center [99, 65] width 18 height 5
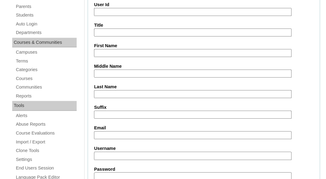
click at [109, 50] on input "First Name" at bounding box center [193, 53] width 198 height 8
paste input "Elaina Robinson"
drag, startPoint x: 110, startPoint y: 53, endPoint x: 145, endPoint y: 53, distance: 34.9
click at [145, 53] on input "Elaina Robinson" at bounding box center [193, 53] width 198 height 8
type input "[PERSON_NAME]"
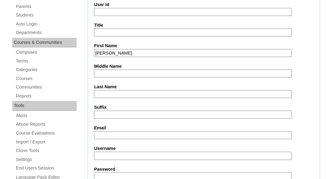
click at [132, 90] on input "Last Name" at bounding box center [193, 94] width 198 height 8
paste input "Robinson"
type input "Robinson"
click at [126, 112] on input "Suffix" at bounding box center [193, 114] width 198 height 8
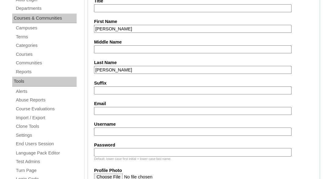
scroll to position [192, 0]
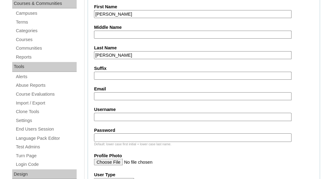
click at [109, 95] on input "Email" at bounding box center [193, 96] width 198 height 8
paste input "deblee2700@yahoo.com"
type input "deblee2700@yahoo.com"
click at [131, 116] on input "Username" at bounding box center [193, 116] width 198 height 8
paste input "elaina.robinson@enlightiumstudent.com"
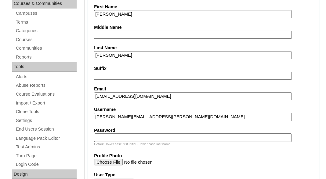
type input "elaina.robinson@enlightiumstudent.com"
click at [127, 135] on input "Password" at bounding box center [193, 137] width 198 height 8
paste input "elaina.robinson@enlightiumstudent.com"
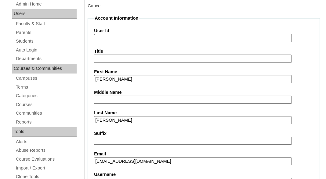
scroll to position [112, 0]
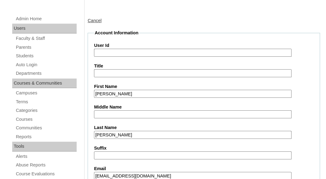
type input "elaina.robinson@enlightiumstudent.com"
click at [107, 50] on input "User Id" at bounding box center [193, 53] width 198 height 8
paste input "elaina.robinson@enlightiumstudent.com"
type input "26elaina.robinson@enlightiumstudent.com"
click at [107, 70] on input "Title" at bounding box center [193, 73] width 198 height 8
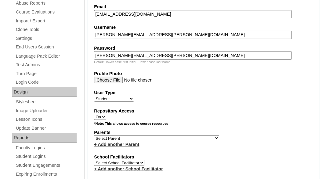
scroll to position [277, 0]
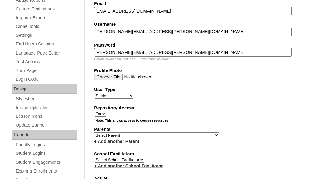
click at [94, 132] on select "Select Parent Abbas, Tahani Garcia, Rosa Kaneko, Chad Labourdette, Jessica Nich…" at bounding box center [156, 135] width 125 height 6
select select "101519"
click option "Robinson, Deborah" at bounding box center [0, 0] width 0 height 0
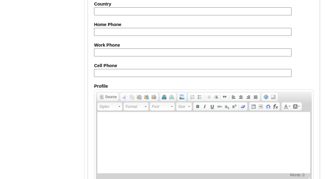
scroll to position [800, 0]
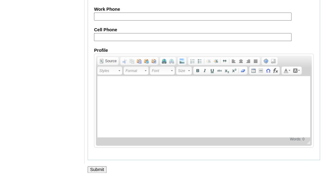
click at [95, 171] on input "Submit" at bounding box center [97, 169] width 19 height 7
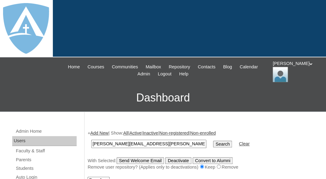
type input "[PERSON_NAME][EMAIL_ADDRESS][PERSON_NAME][DOMAIN_NAME]"
click at [213, 140] on input "Search" at bounding box center [222, 143] width 19 height 7
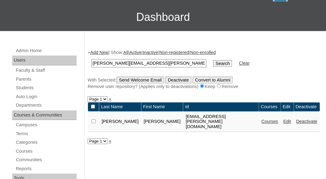
scroll to position [108, 0]
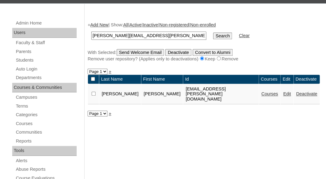
click at [262, 94] on link "Courses" at bounding box center [270, 93] width 17 height 5
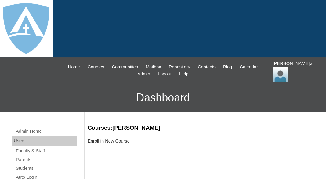
click at [126, 140] on link "Enroll in New Course" at bounding box center [109, 140] width 42 height 5
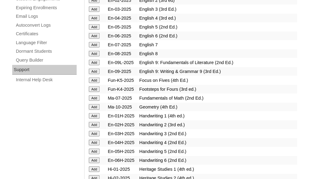
scroll to position [479, 0]
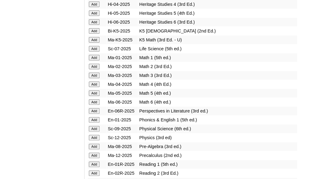
scroll to position [638, 0]
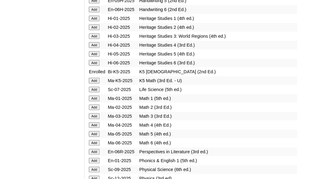
scroll to position [600, 0]
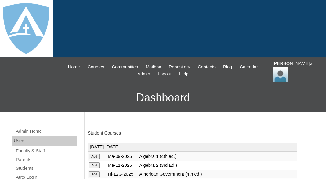
click at [109, 131] on link "Student Courses" at bounding box center [104, 132] width 33 height 5
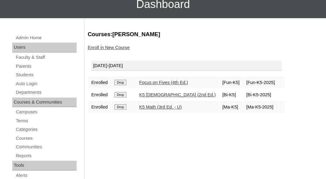
scroll to position [96, 0]
